Goal: Understand process/instructions: Learn how to perform a task or action

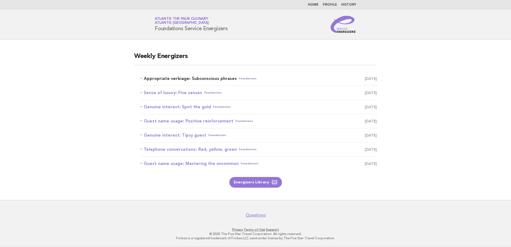
click at [151, 78] on link "Appropriate verbiage: Subconscious phrases Foundations [DATE]" at bounding box center [259, 78] width 236 height 7
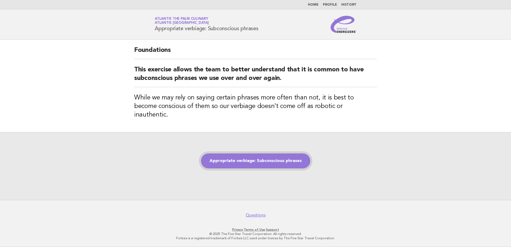
click at [273, 156] on link "Appropriate verbiage: Subconscious phrases" at bounding box center [255, 160] width 109 height 15
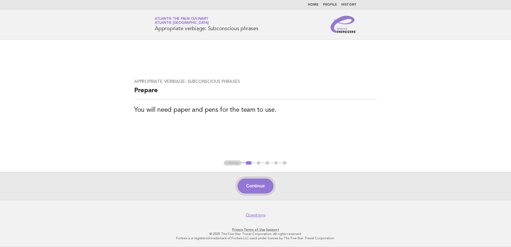
click at [260, 185] on button "Continue" at bounding box center [256, 186] width 36 height 15
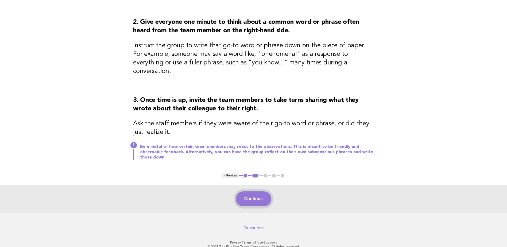
click at [261, 191] on button "Continue" at bounding box center [254, 198] width 36 height 15
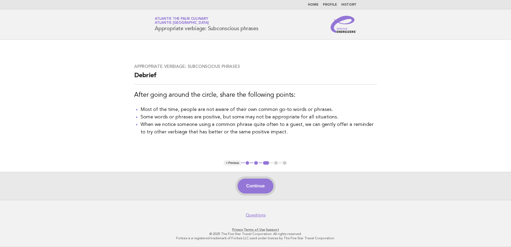
click at [254, 186] on button "Continue" at bounding box center [256, 186] width 36 height 15
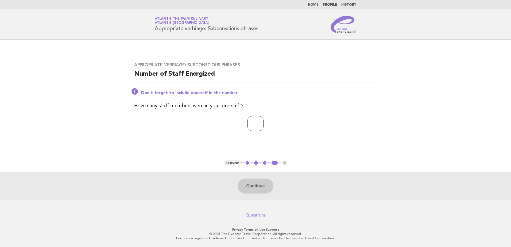
click at [248, 125] on input "number" at bounding box center [256, 123] width 16 height 15
type input "**"
click at [257, 187] on button "Continue" at bounding box center [256, 186] width 36 height 15
